Goal: Book appointment/travel/reservation

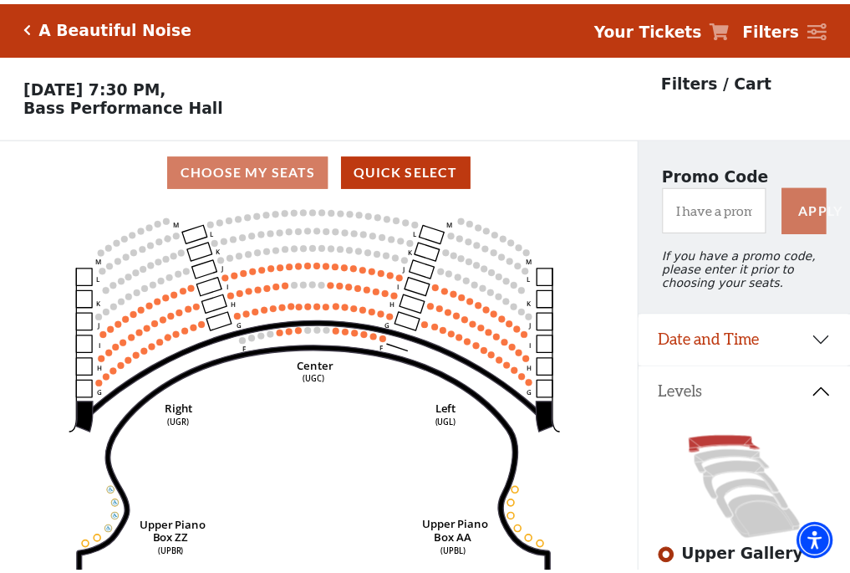
scroll to position [78, 0]
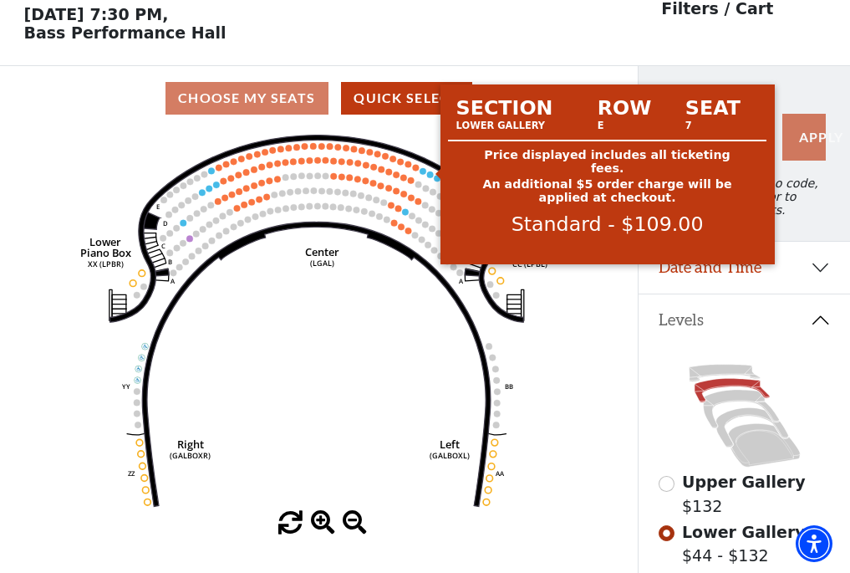
scroll to position [78, 0]
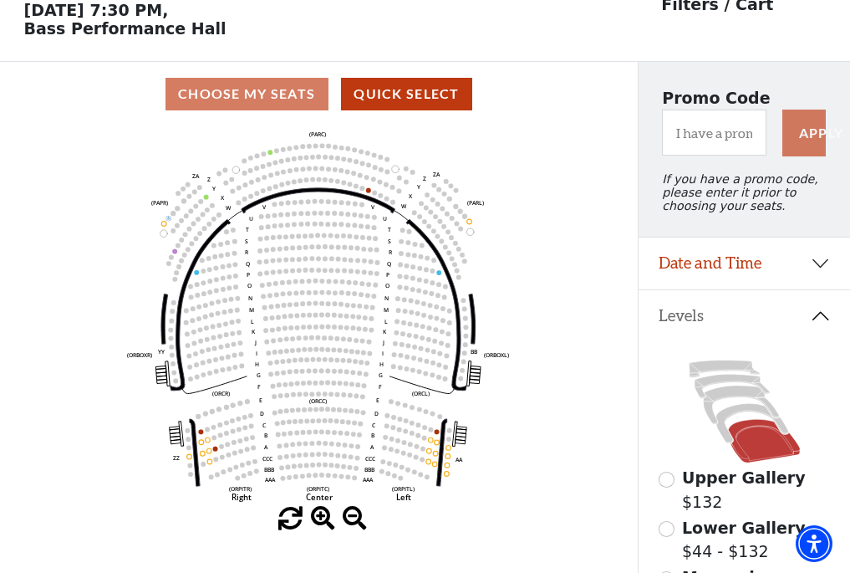
scroll to position [78, 0]
